Goal: Contribute content: Add original content to the website for others to see

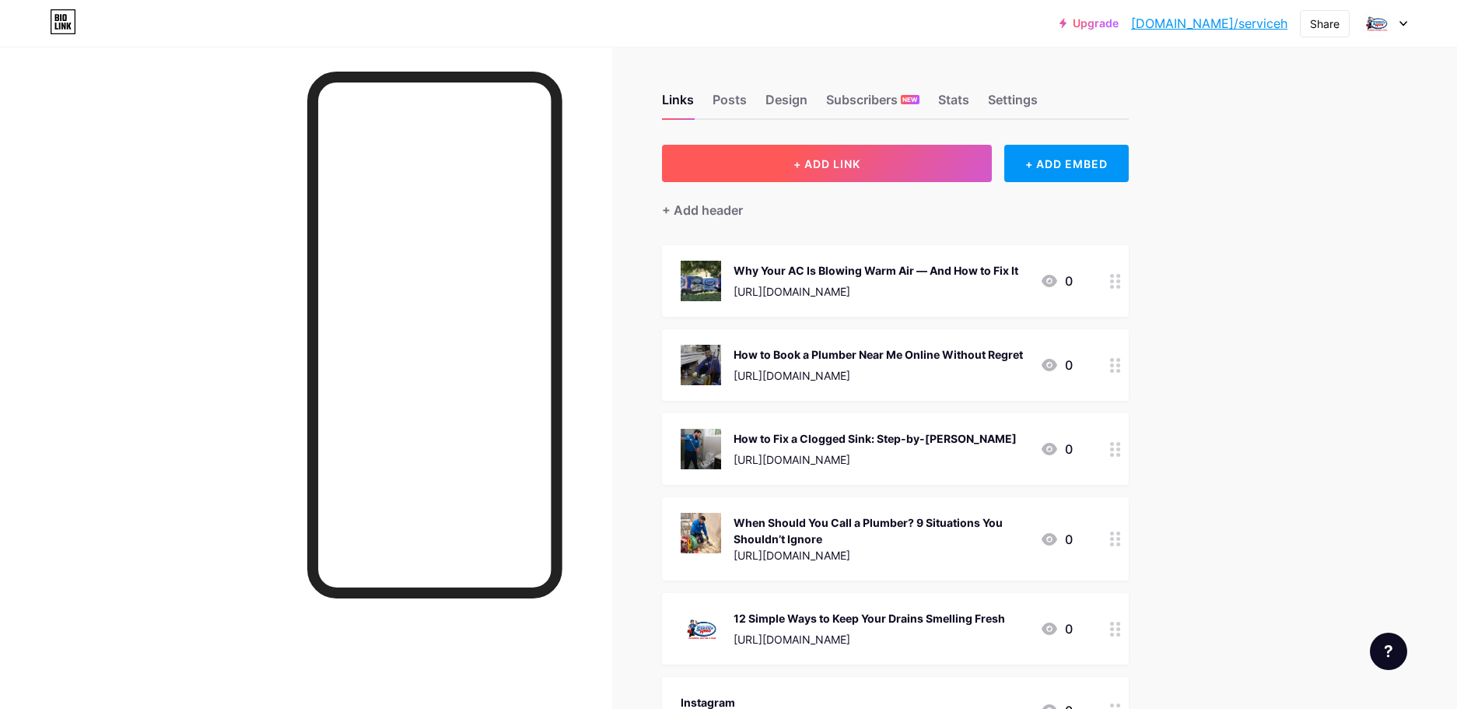
click at [834, 158] on span "+ ADD LINK" at bounding box center [826, 163] width 67 height 13
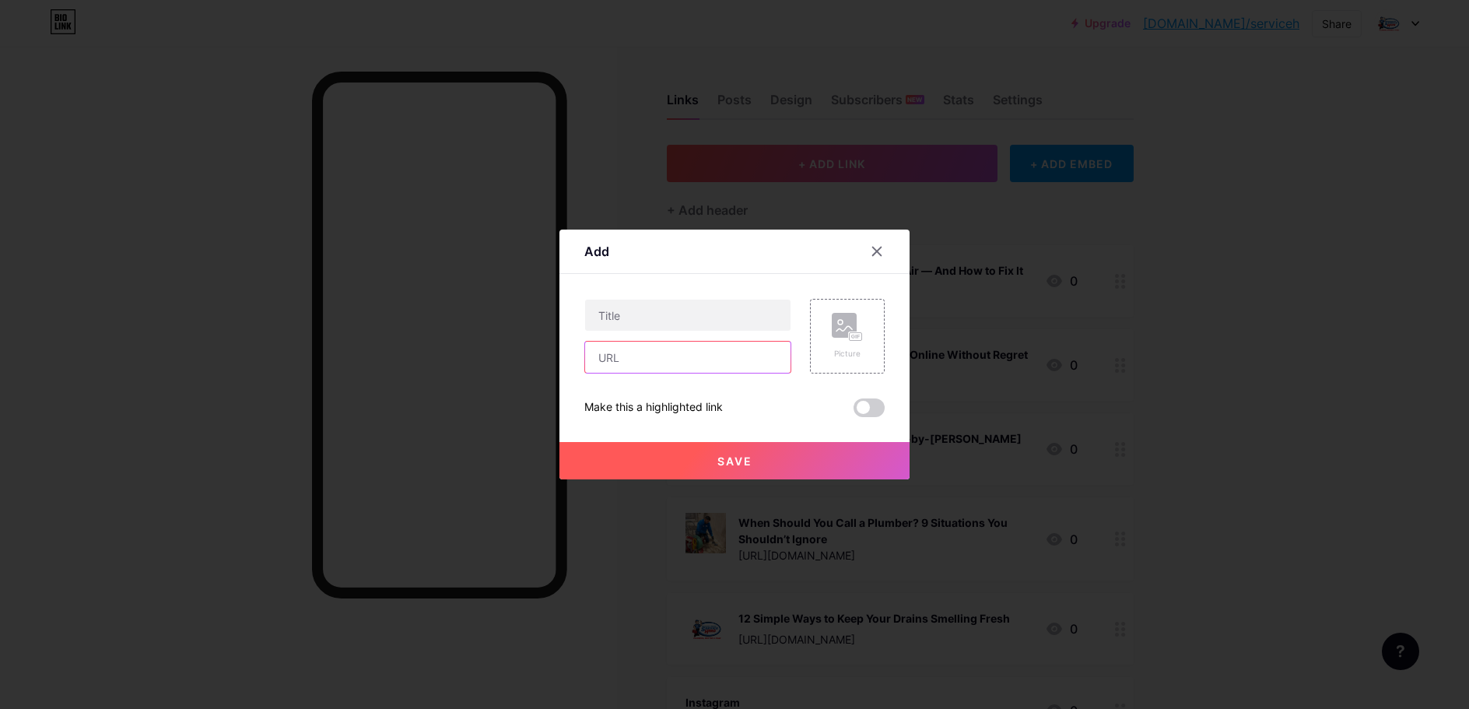
click at [626, 351] on input "text" at bounding box center [687, 356] width 205 height 31
paste input "[URL][DOMAIN_NAME]"
type input "[URL][DOMAIN_NAME]"
click at [652, 322] on input "text" at bounding box center [687, 314] width 205 height 31
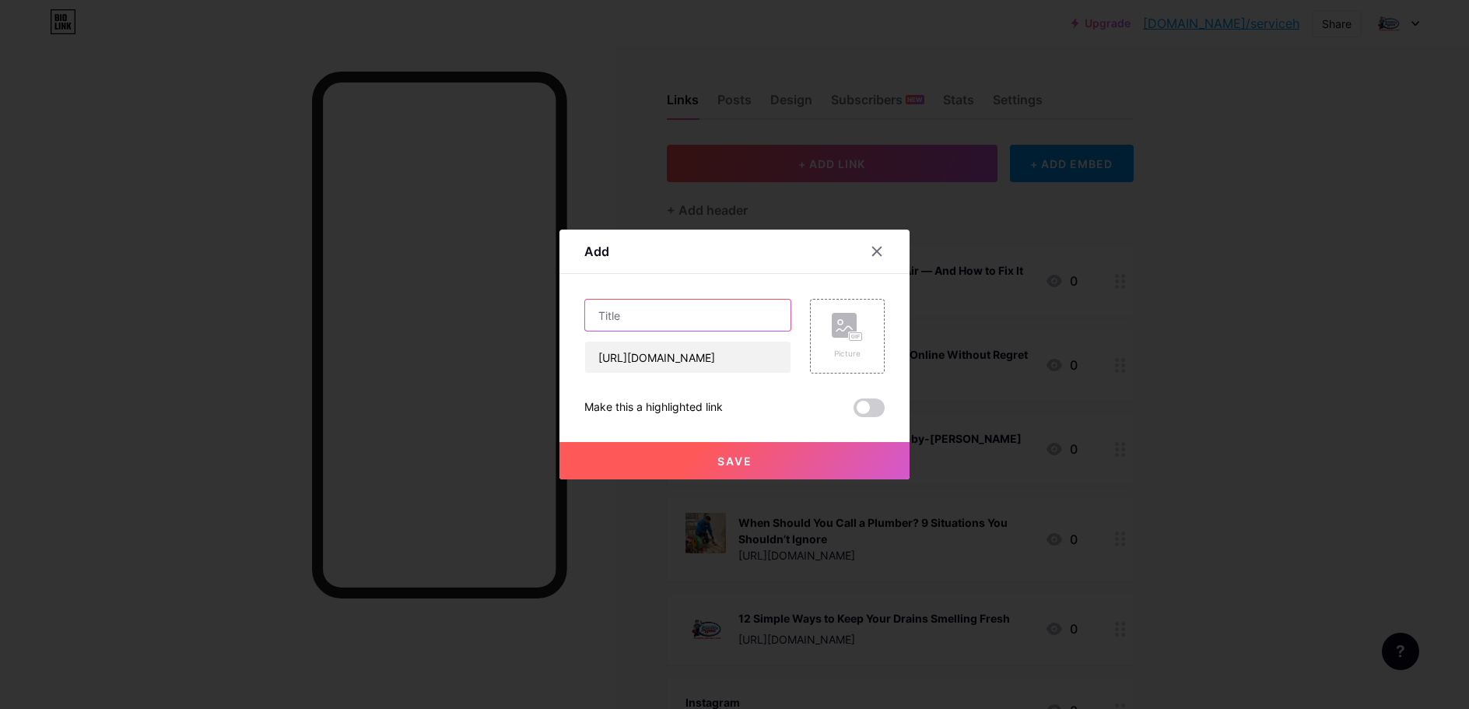
scroll to position [0, 0]
paste input "How to Tell If Your Water Heater Is Leaking: 7 Simple Signs to Look For"
type input "How to Tell If Your Water Heater Is Leaking: 7 Simple Signs to Look For"
click at [732, 467] on span "Save" at bounding box center [734, 460] width 35 height 13
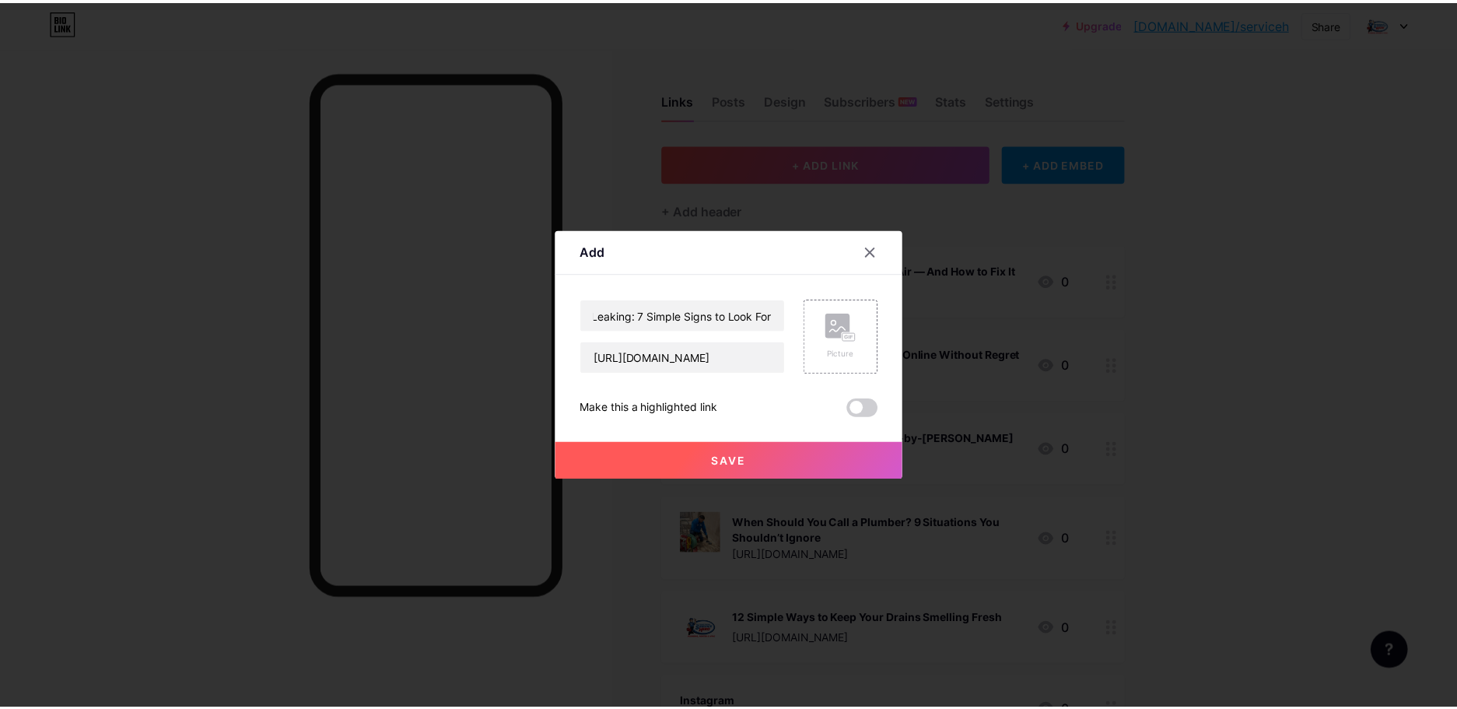
scroll to position [0, 0]
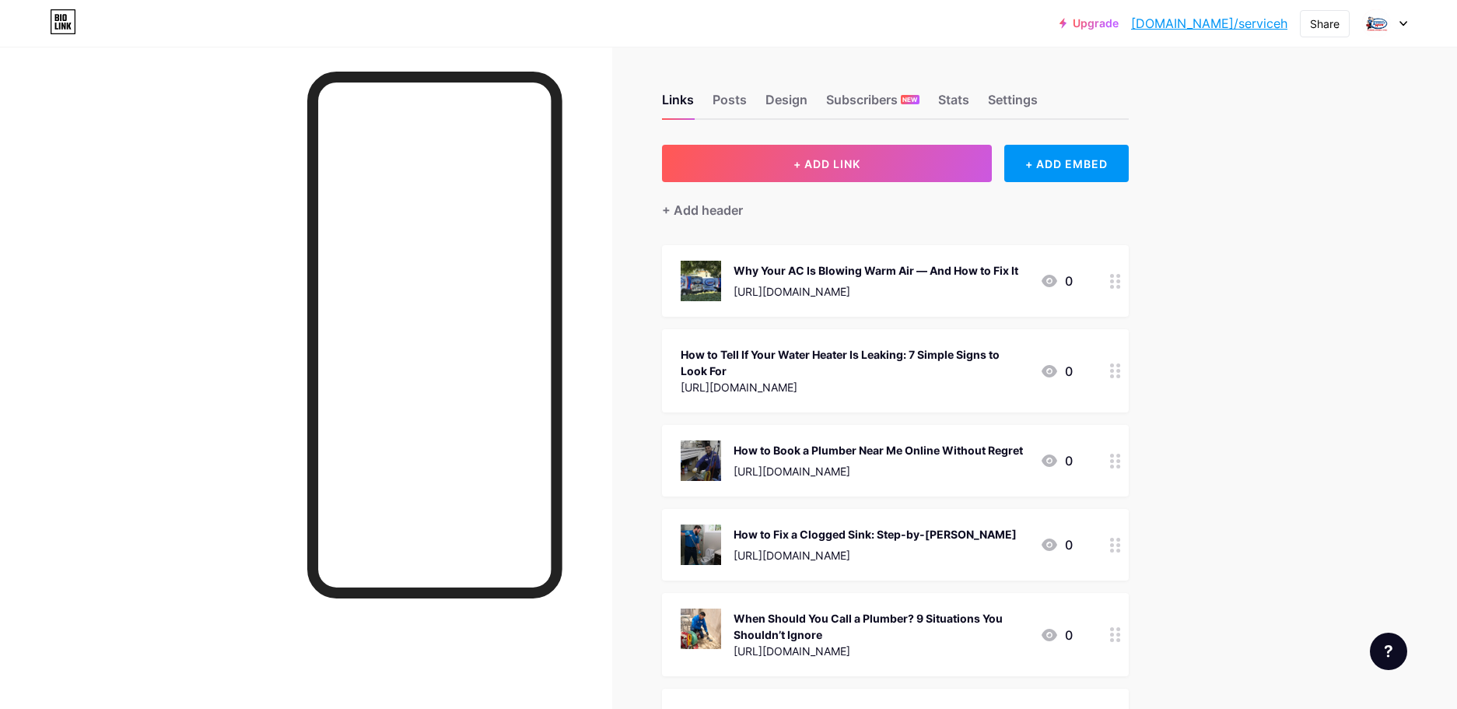
click at [1057, 370] on icon at bounding box center [1050, 371] width 16 height 12
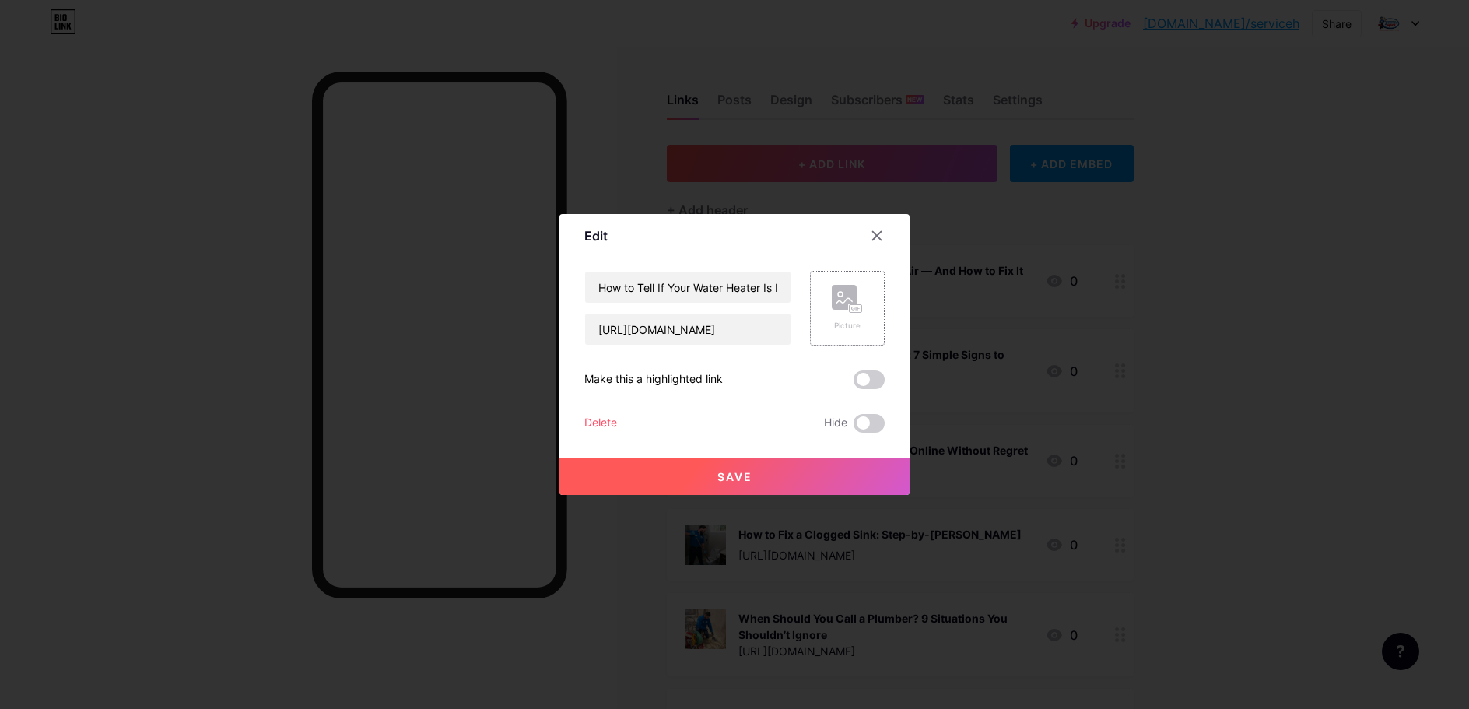
click at [837, 303] on icon at bounding box center [844, 300] width 16 height 5
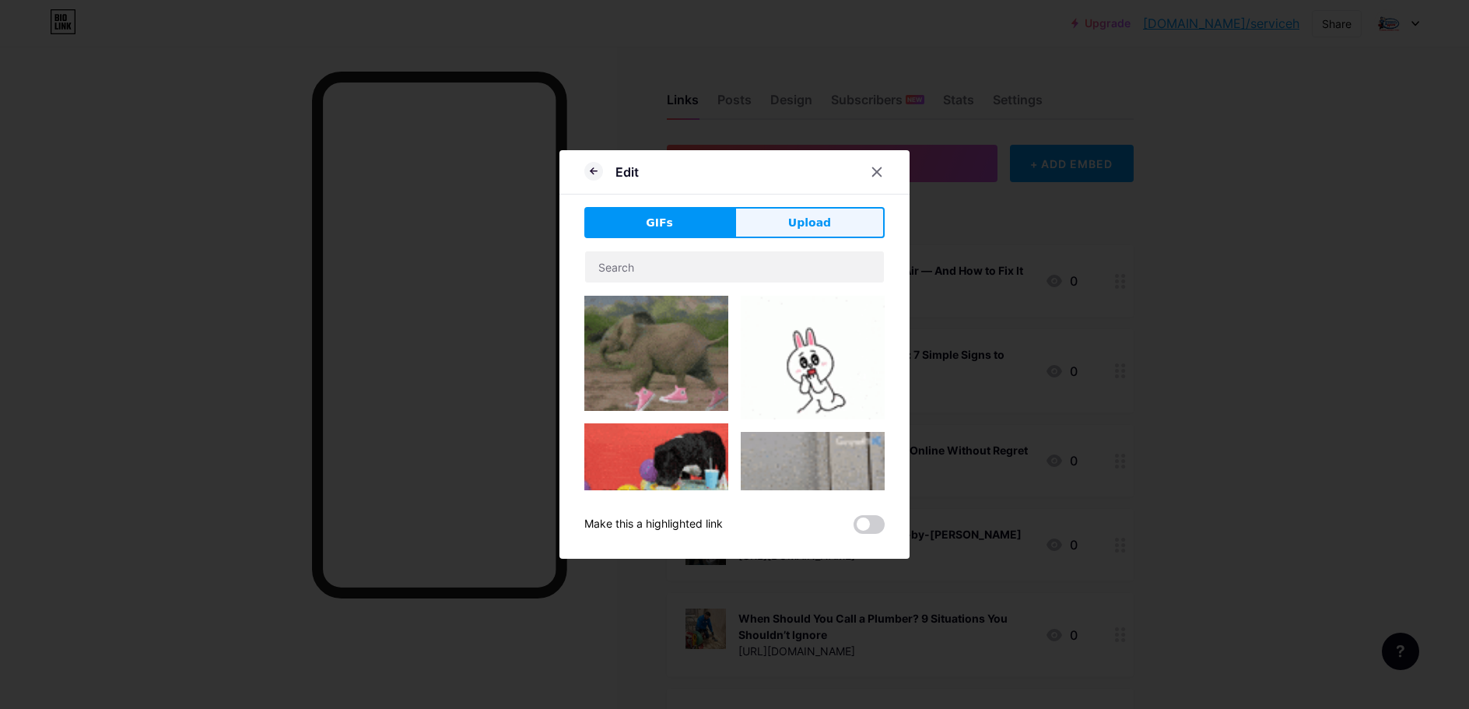
click at [764, 221] on button "Upload" at bounding box center [809, 222] width 150 height 31
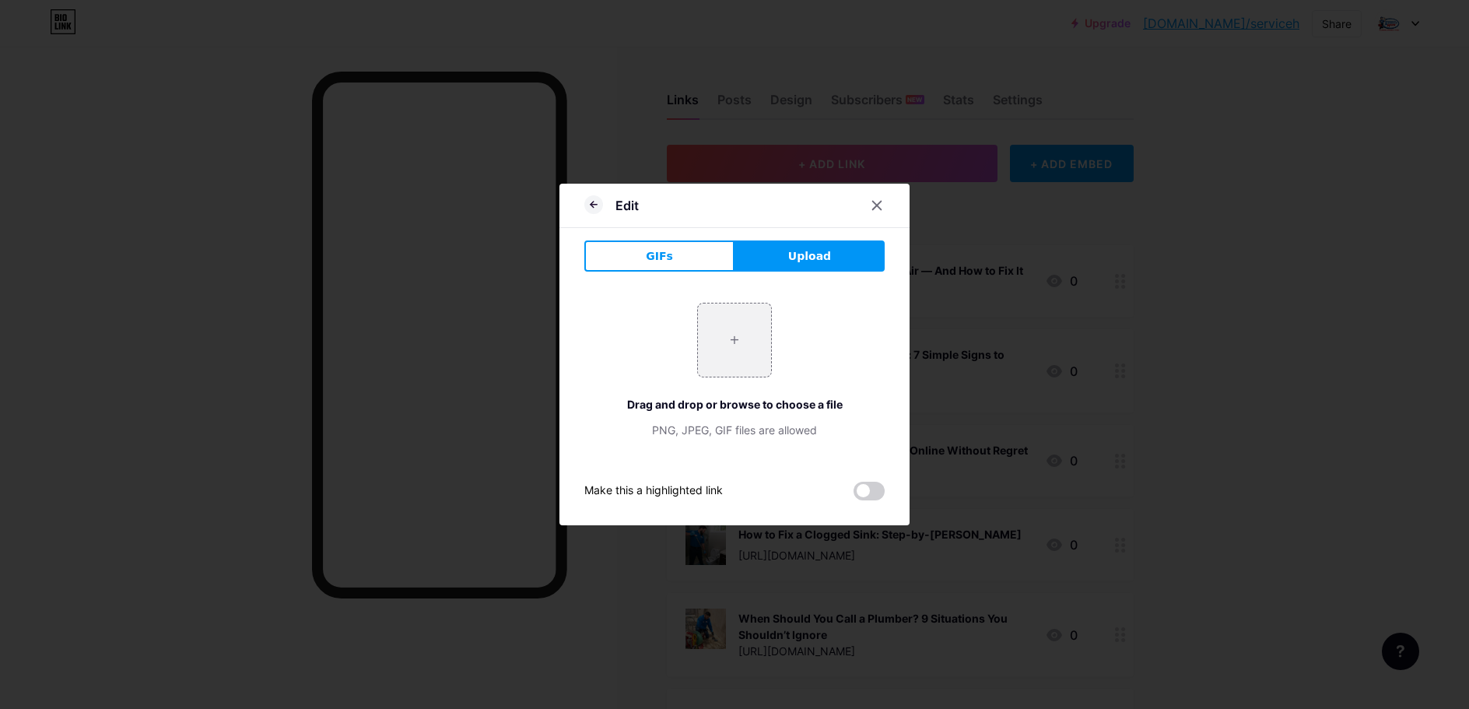
click at [689, 383] on div "+ Drag and drop or browse to choose a file PNG, JPEG, GIF files are allowed" at bounding box center [734, 370] width 300 height 135
click at [719, 345] on input "file" at bounding box center [734, 339] width 73 height 73
type input "C:\fakepath\1737067190water-line-pic.jpg"
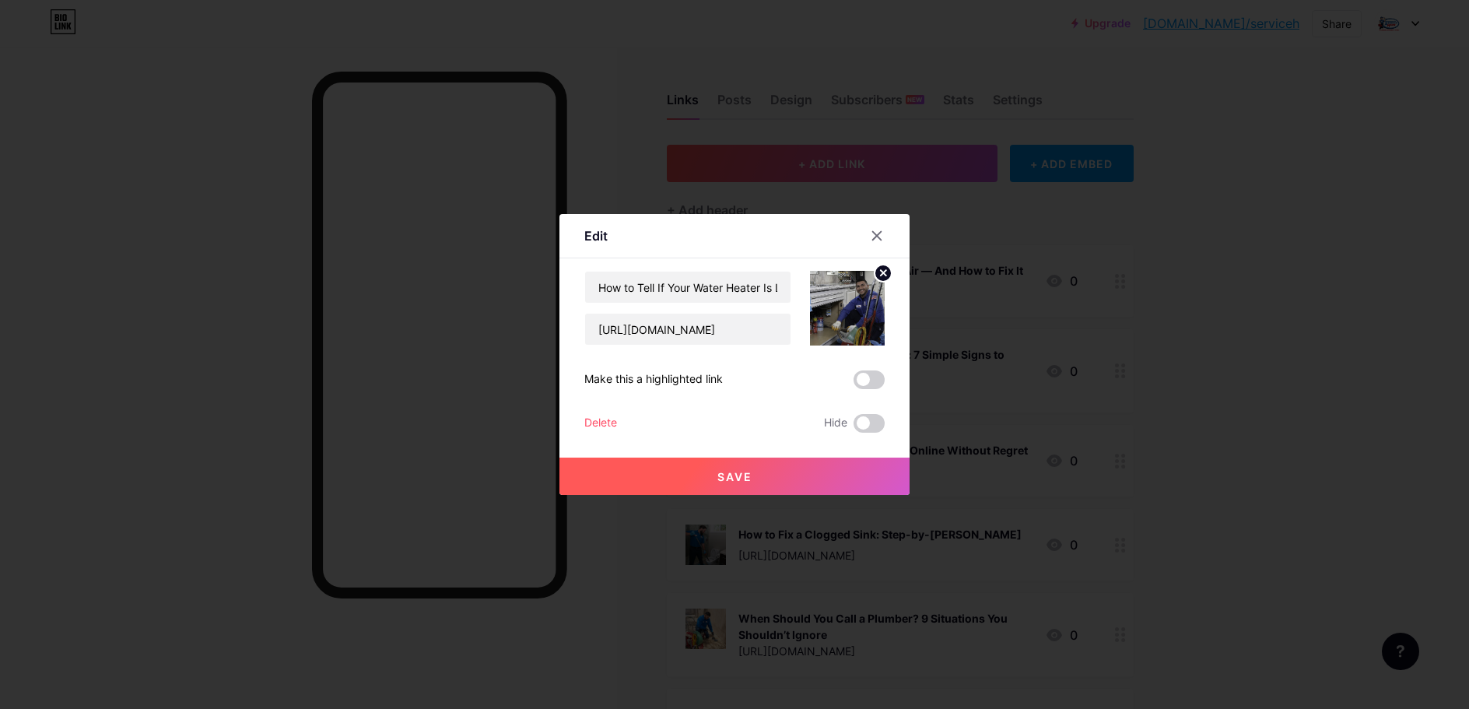
click at [860, 373] on span at bounding box center [868, 379] width 31 height 19
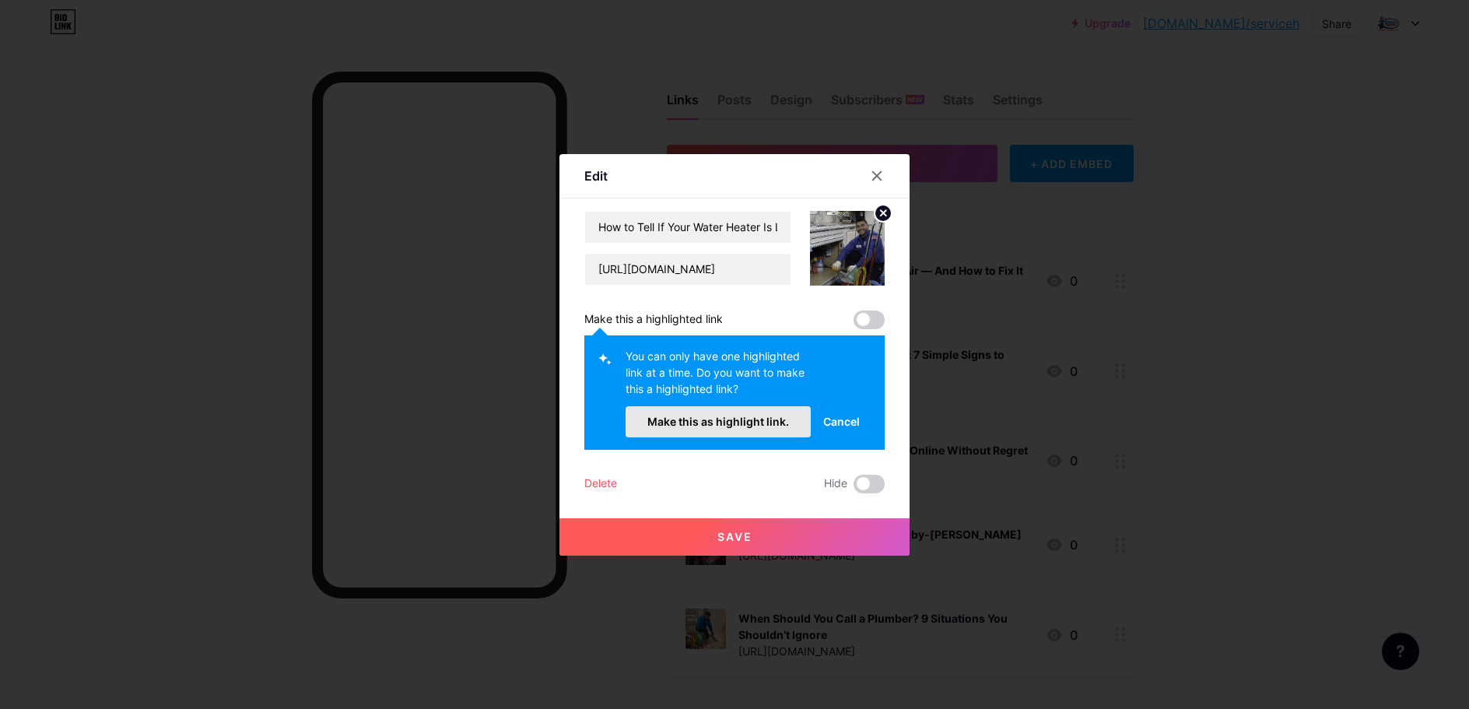
click at [736, 424] on span "Make this as highlight link." at bounding box center [718, 421] width 142 height 13
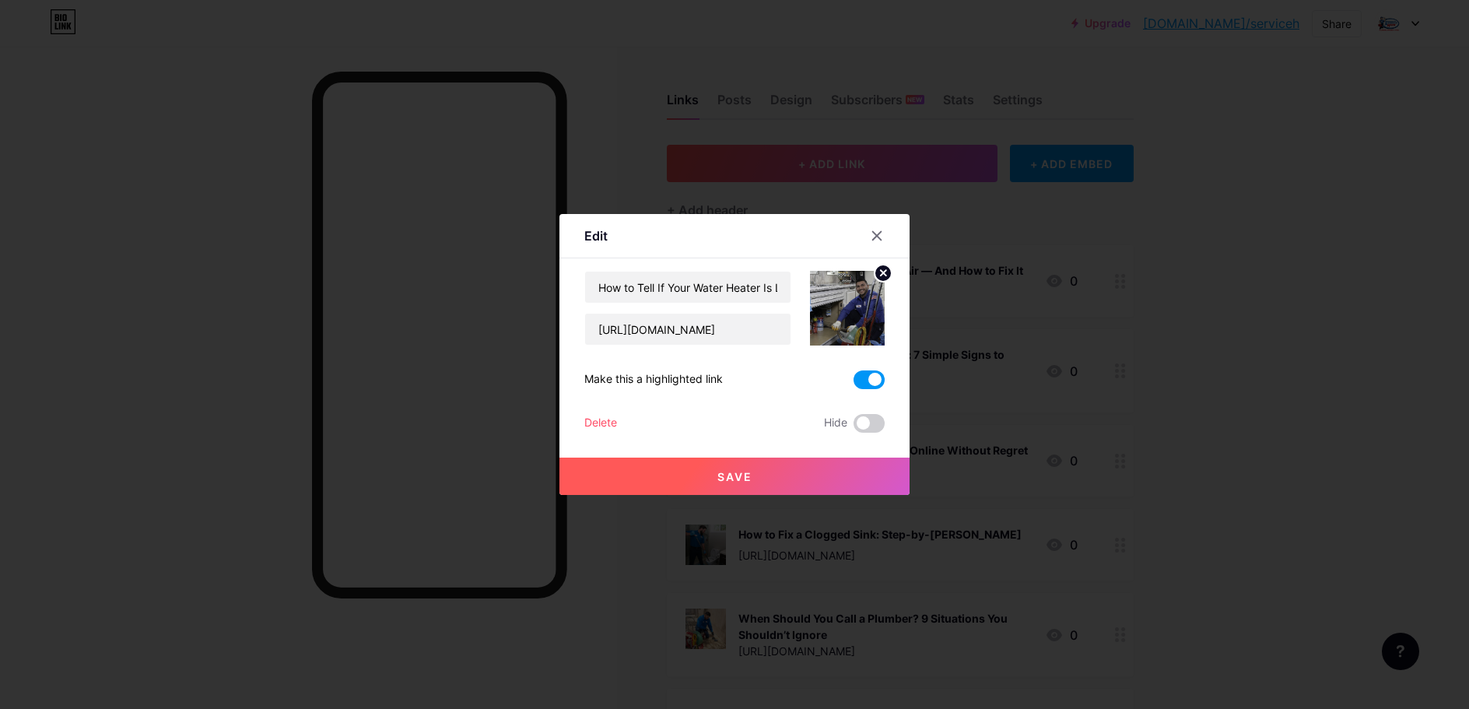
click at [723, 475] on span "Save" at bounding box center [734, 476] width 35 height 13
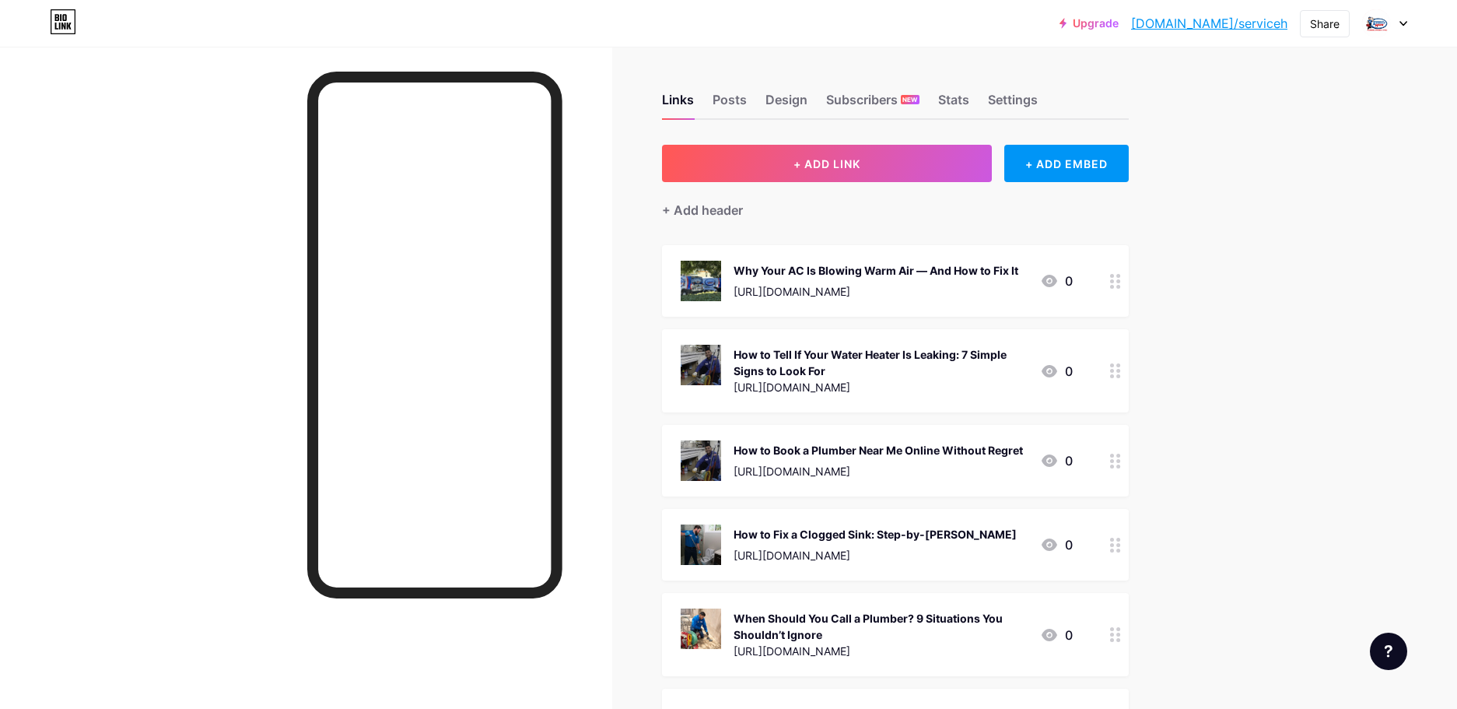
drag, startPoint x: 952, startPoint y: 375, endPoint x: 958, endPoint y: 293, distance: 81.9
click at [958, 293] on span "Why Your AC Is Blowing Warm Air — And How to Fix It [URL][DOMAIN_NAME] 0 How to…" at bounding box center [895, 542] width 467 height 594
click at [974, 367] on div "How to Tell If Your Water Heater Is Leaking: 7 Simple Signs to Look For" at bounding box center [881, 362] width 294 height 33
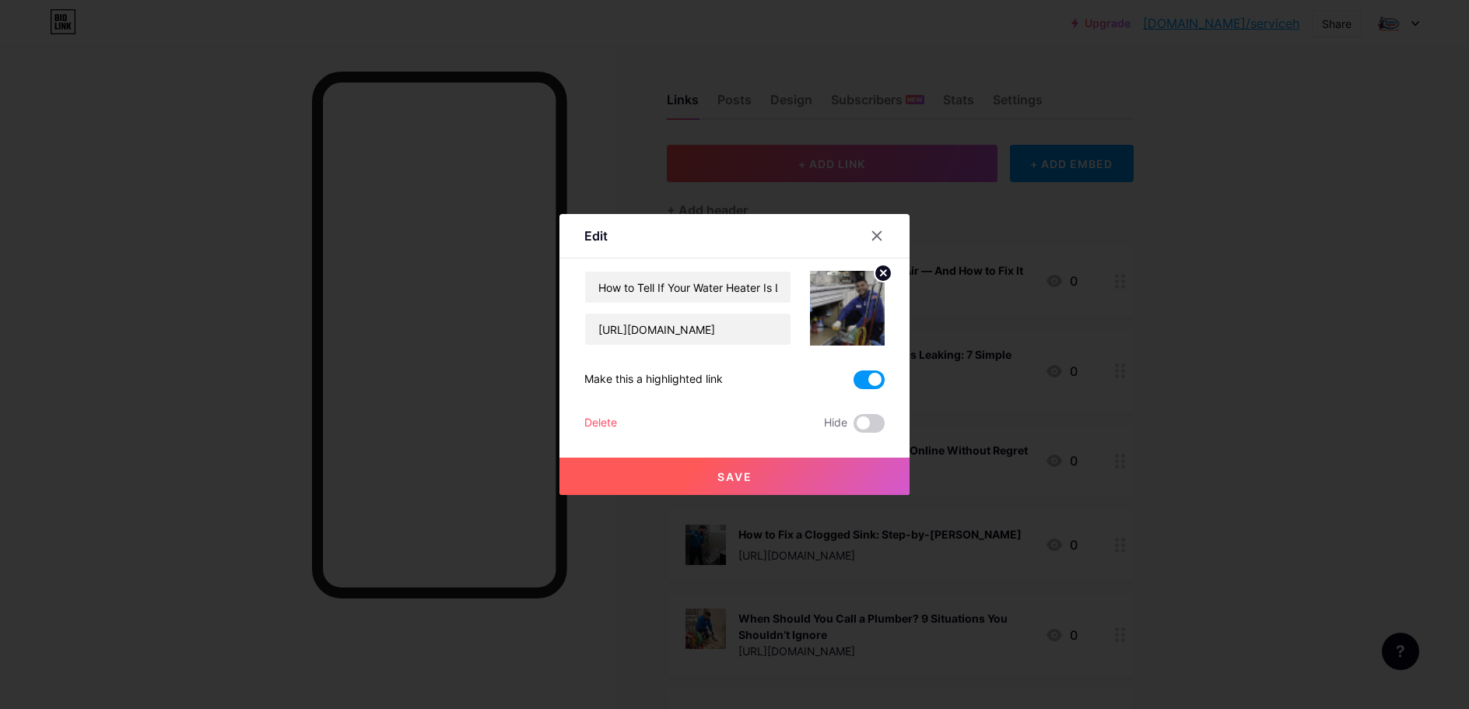
click at [1160, 358] on div at bounding box center [734, 354] width 1469 height 709
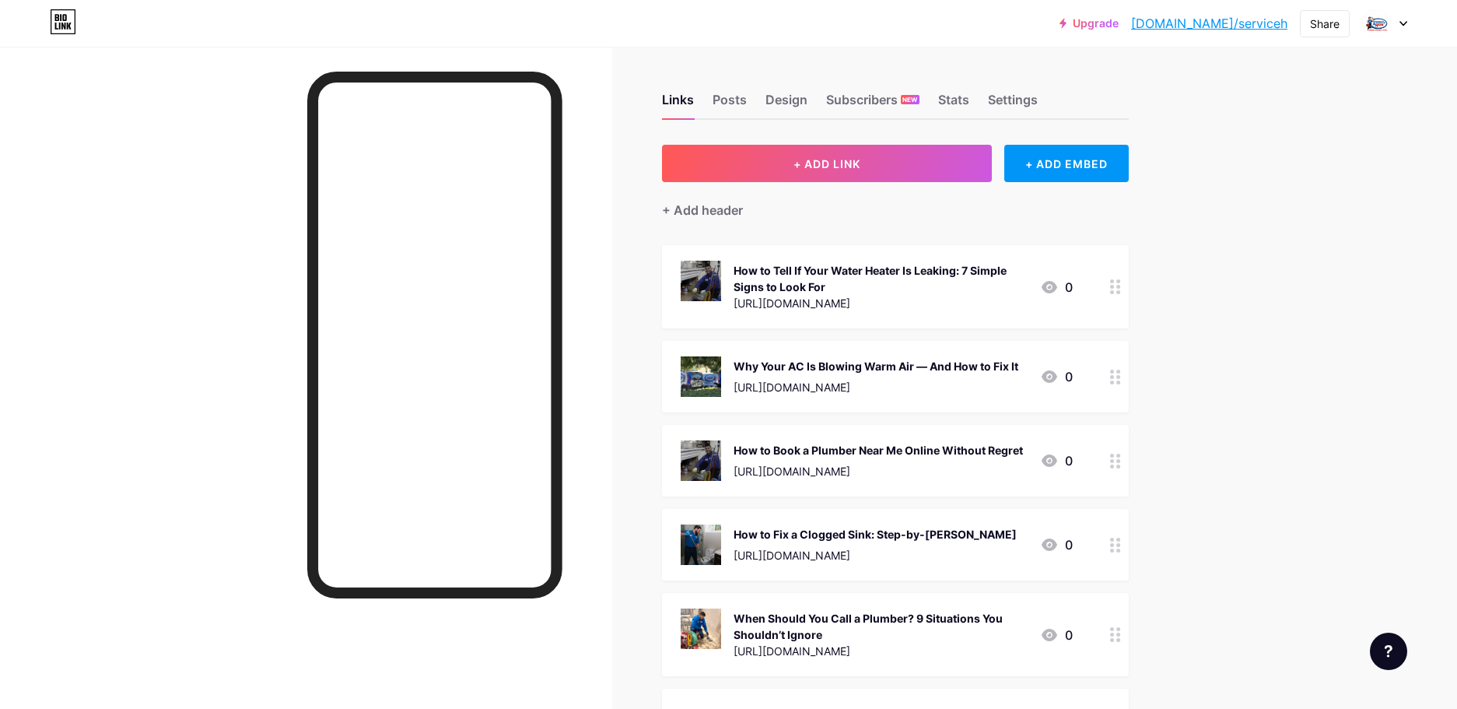
click at [1219, 337] on div "Upgrade [DOMAIN_NAME]/servic... [DOMAIN_NAME]/serviceh Share Switch accounts Se…" at bounding box center [728, 510] width 1457 height 1021
click at [710, 208] on div "+ Add header" at bounding box center [702, 210] width 81 height 19
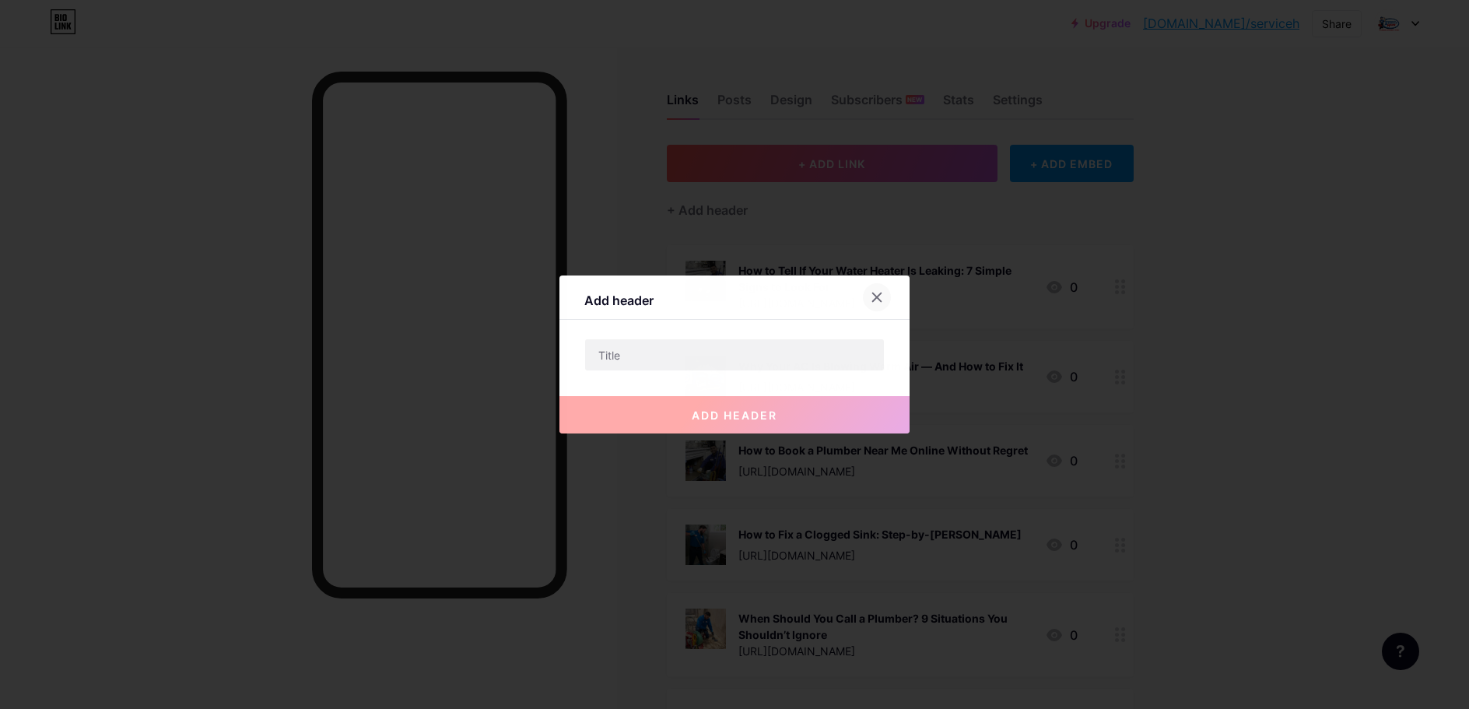
click at [874, 296] on icon at bounding box center [876, 297] width 12 height 12
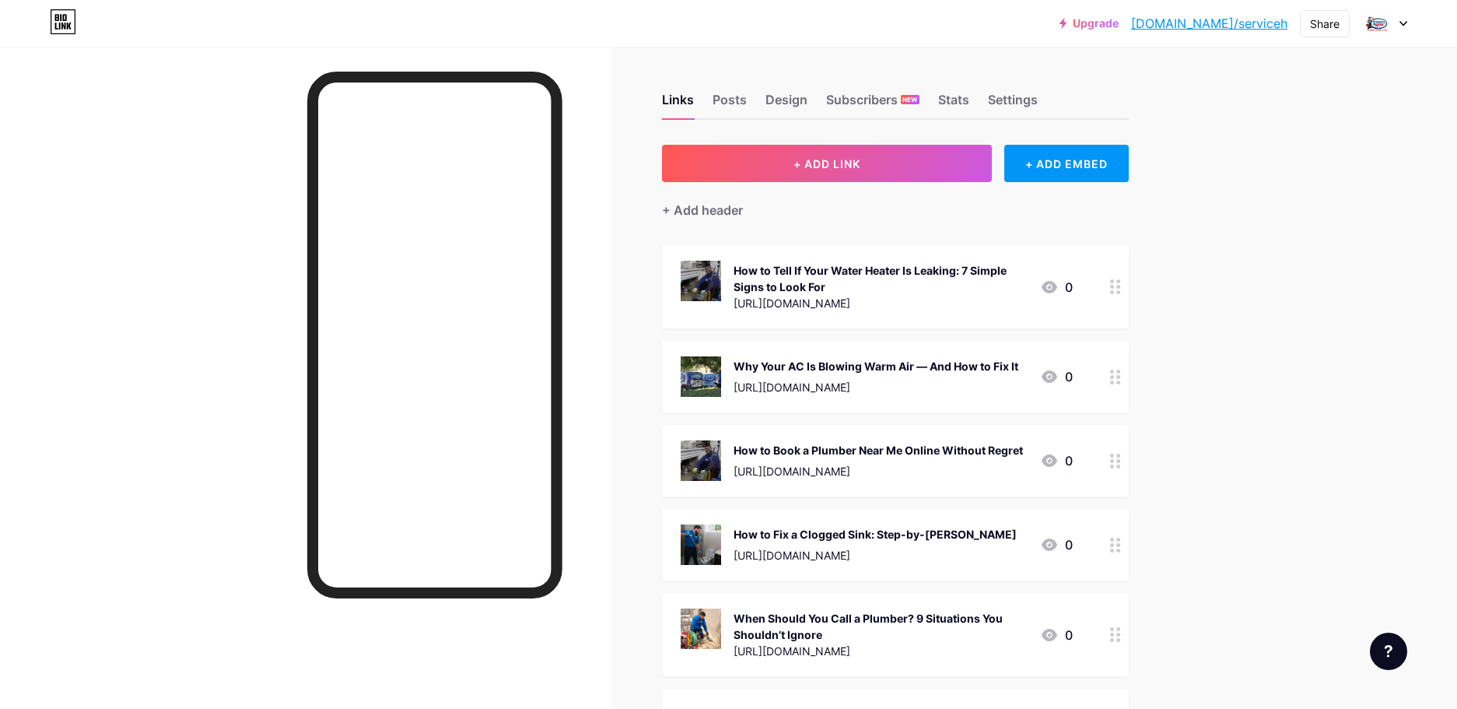
click at [1203, 222] on div "Upgrade [DOMAIN_NAME]/servic... [DOMAIN_NAME]/serviceh Share Switch accounts Se…" at bounding box center [728, 510] width 1457 height 1021
click at [1341, 33] on div "Share" at bounding box center [1325, 23] width 50 height 27
click at [1193, 72] on div "Copy link" at bounding box center [1196, 80] width 58 height 19
